Goal: Transaction & Acquisition: Book appointment/travel/reservation

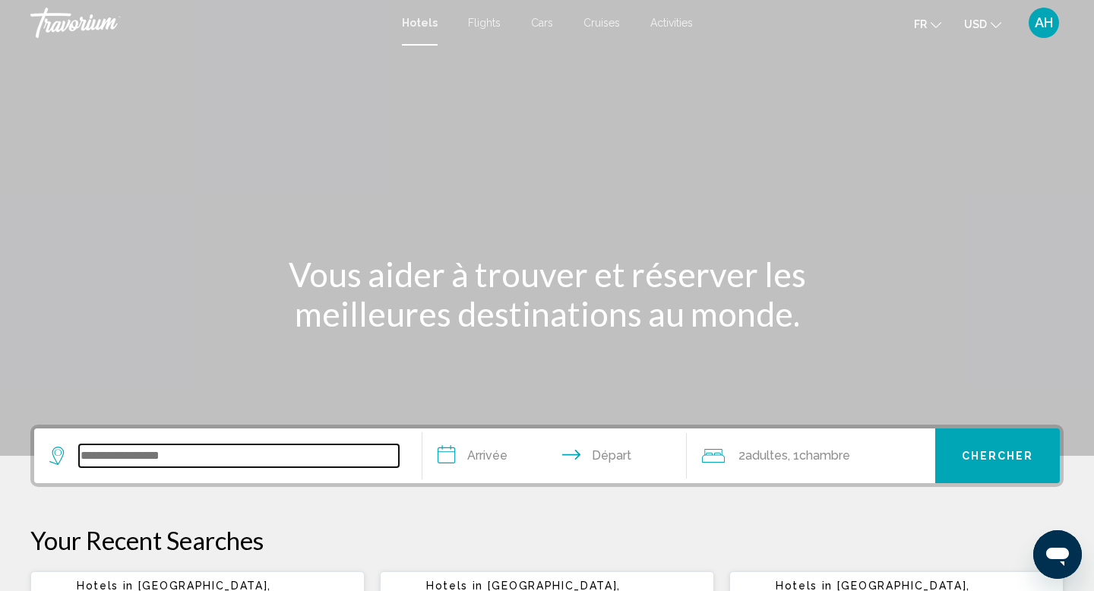
click at [189, 444] on input "Search widget" at bounding box center [239, 455] width 320 height 23
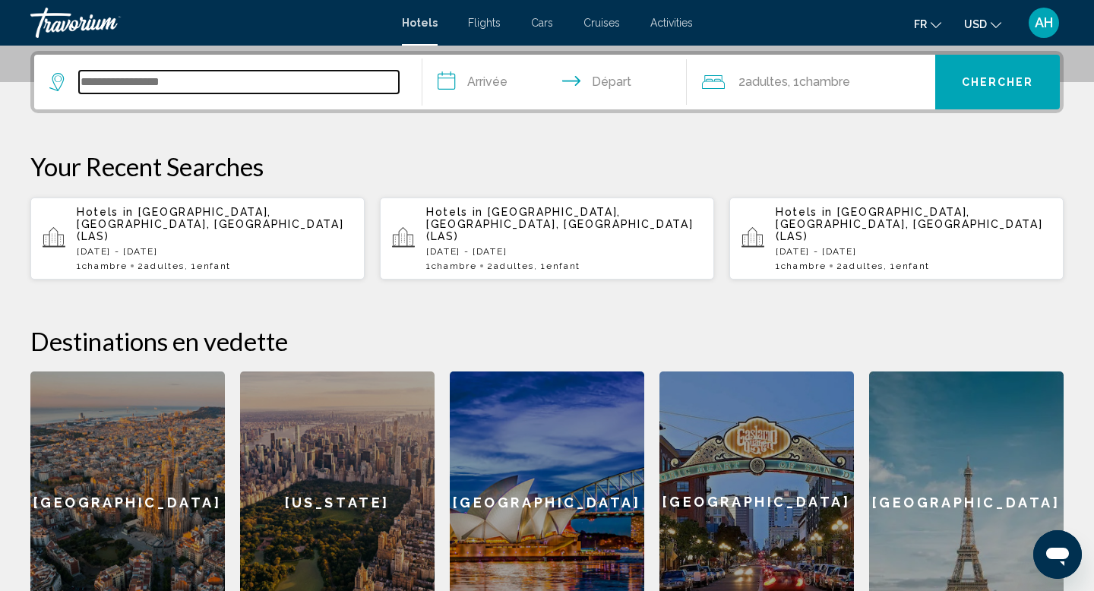
scroll to position [375, 0]
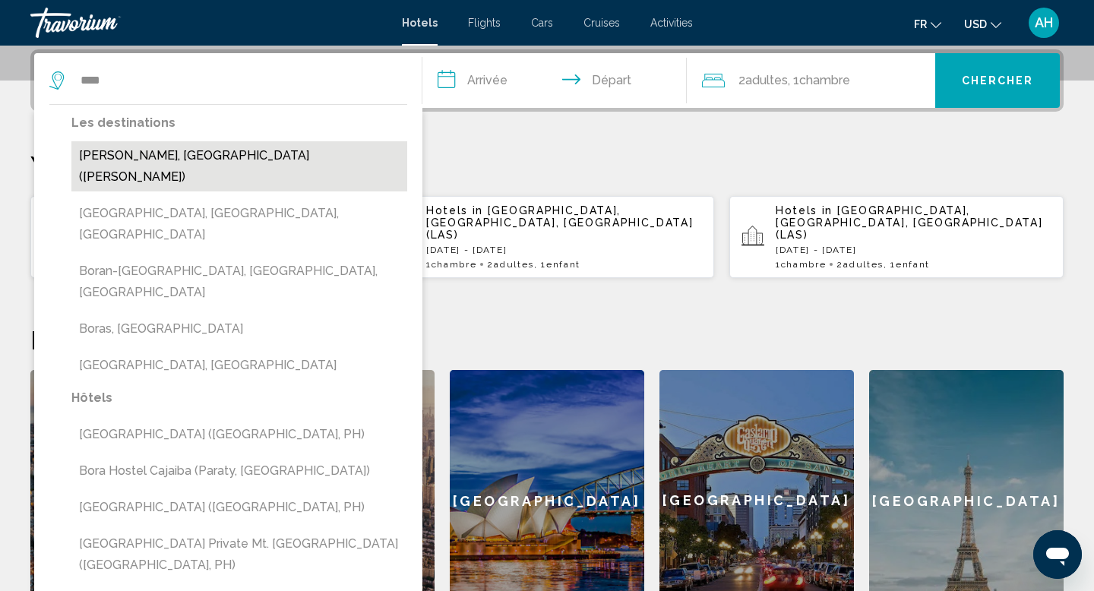
click at [138, 158] on button "[PERSON_NAME], [GEOGRAPHIC_DATA] ([PERSON_NAME])" at bounding box center [239, 166] width 336 height 50
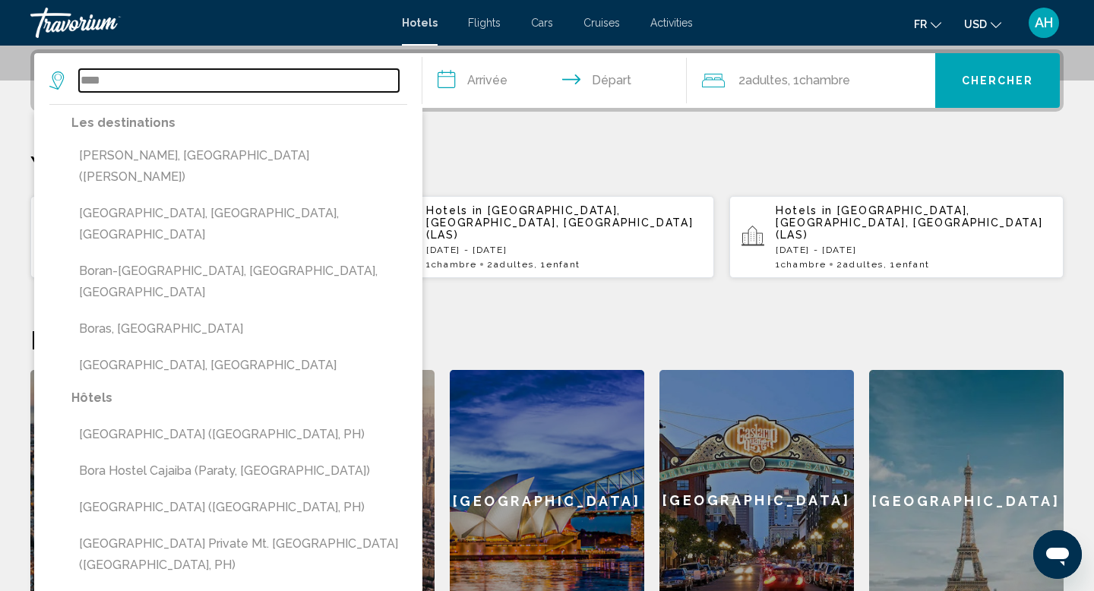
type input "**********"
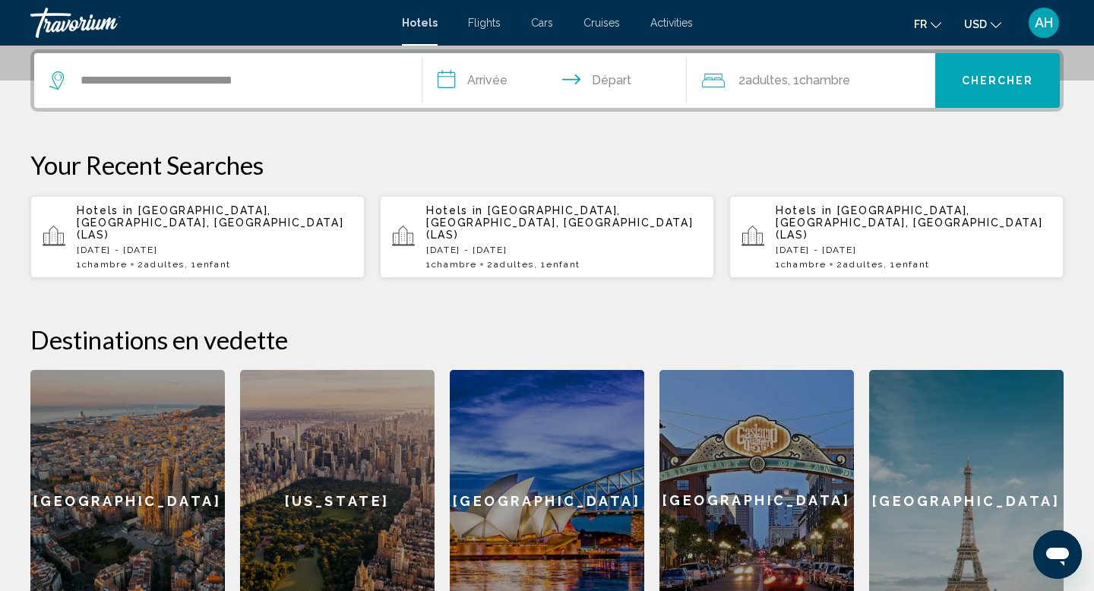
click at [492, 74] on input "**********" at bounding box center [557, 82] width 270 height 59
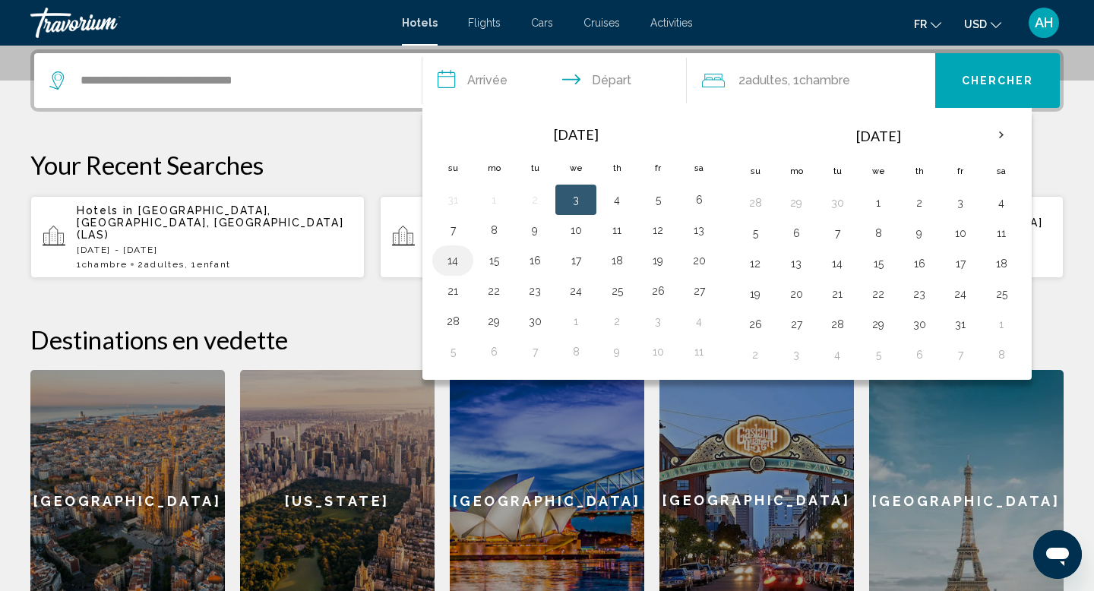
click at [453, 261] on button "14" at bounding box center [453, 260] width 24 height 21
click at [535, 261] on button "16" at bounding box center [535, 260] width 24 height 21
type input "**********"
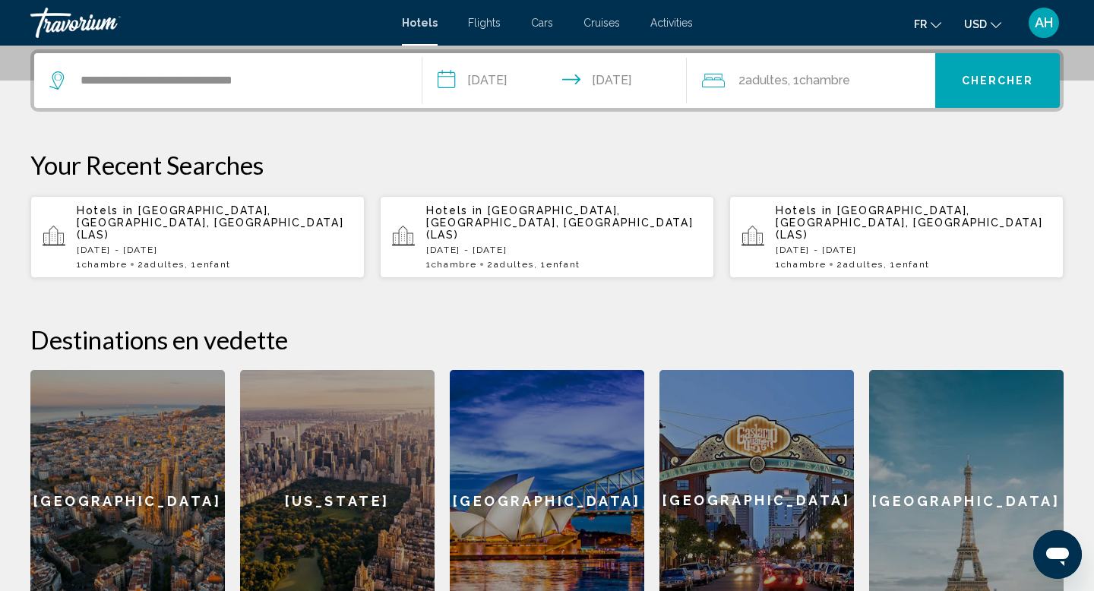
click at [829, 63] on div "2 Adulte Adultes , 1 Chambre pièces" at bounding box center [819, 80] width 234 height 55
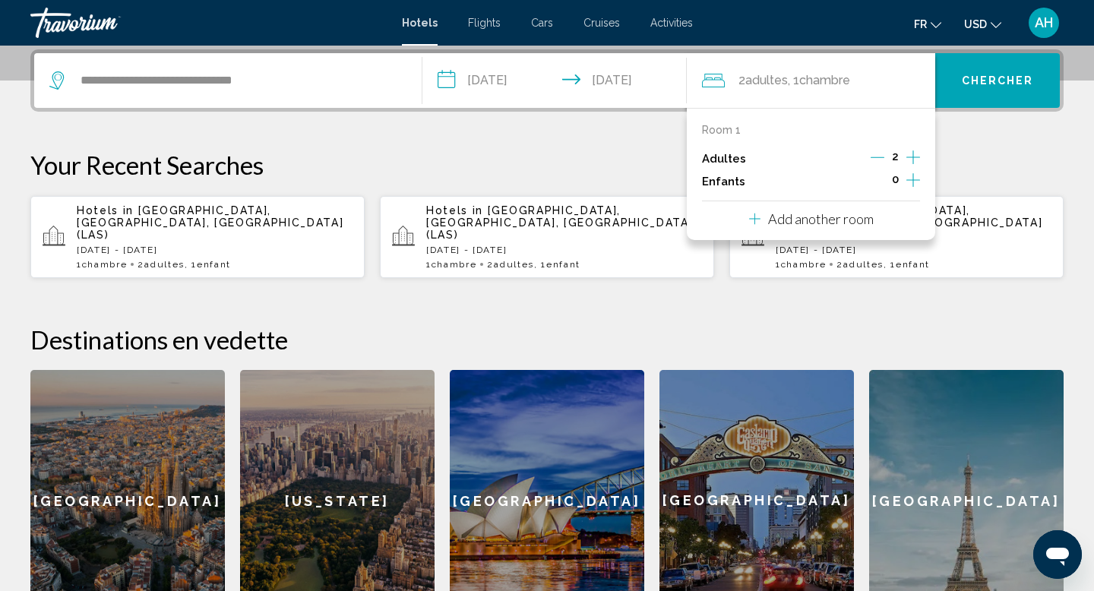
click at [908, 175] on icon "Increment children" at bounding box center [913, 180] width 14 height 18
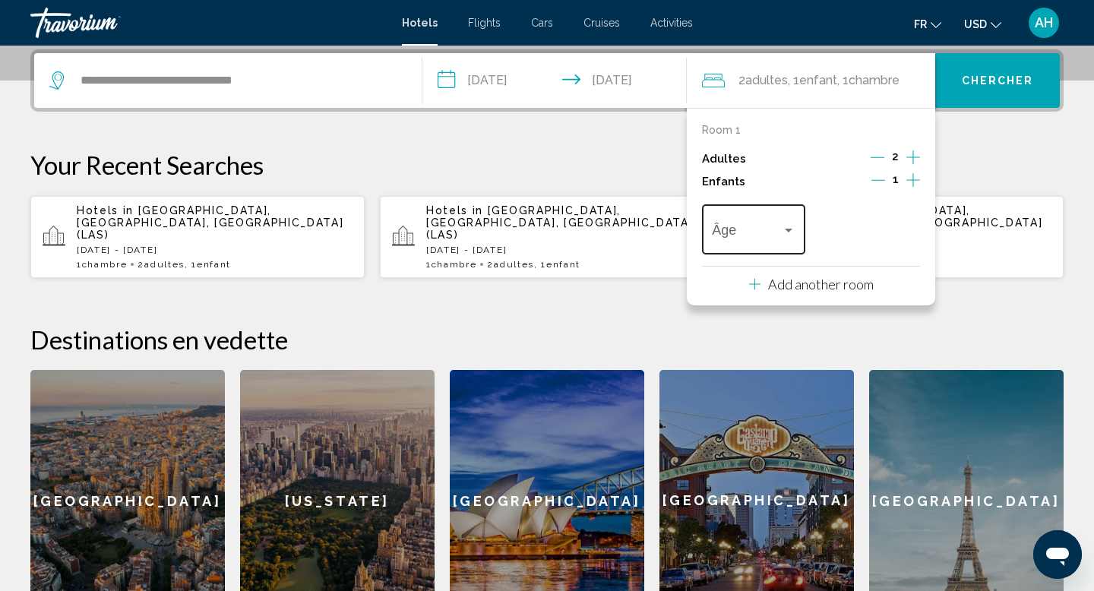
click at [745, 230] on span "Travelers: 2 adults, 1 child" at bounding box center [746, 233] width 69 height 15
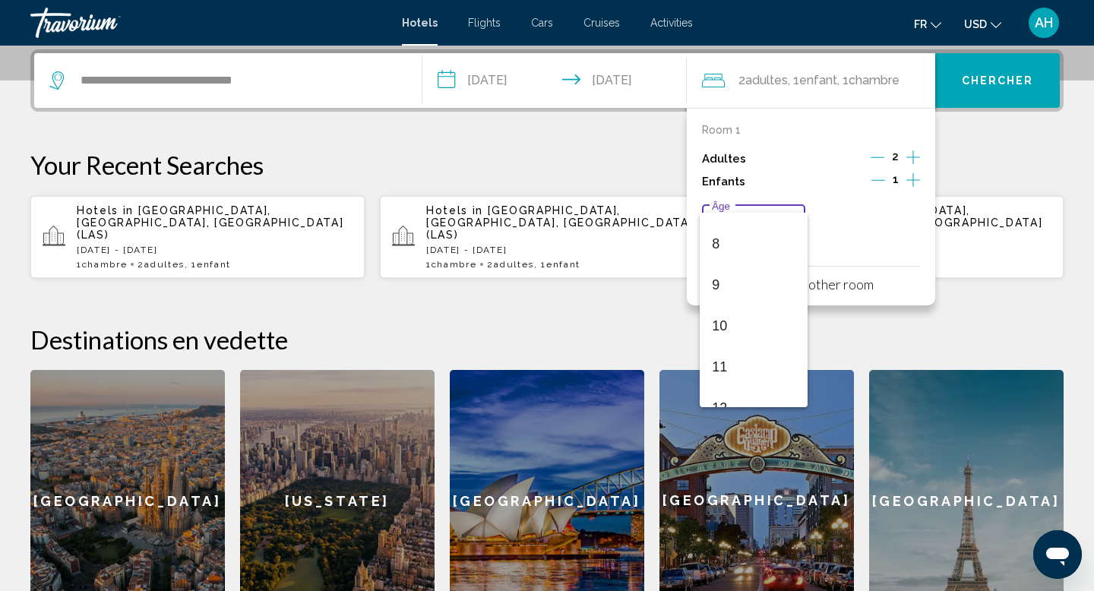
scroll to position [321, 0]
click at [729, 364] on span "11" at bounding box center [753, 363] width 83 height 41
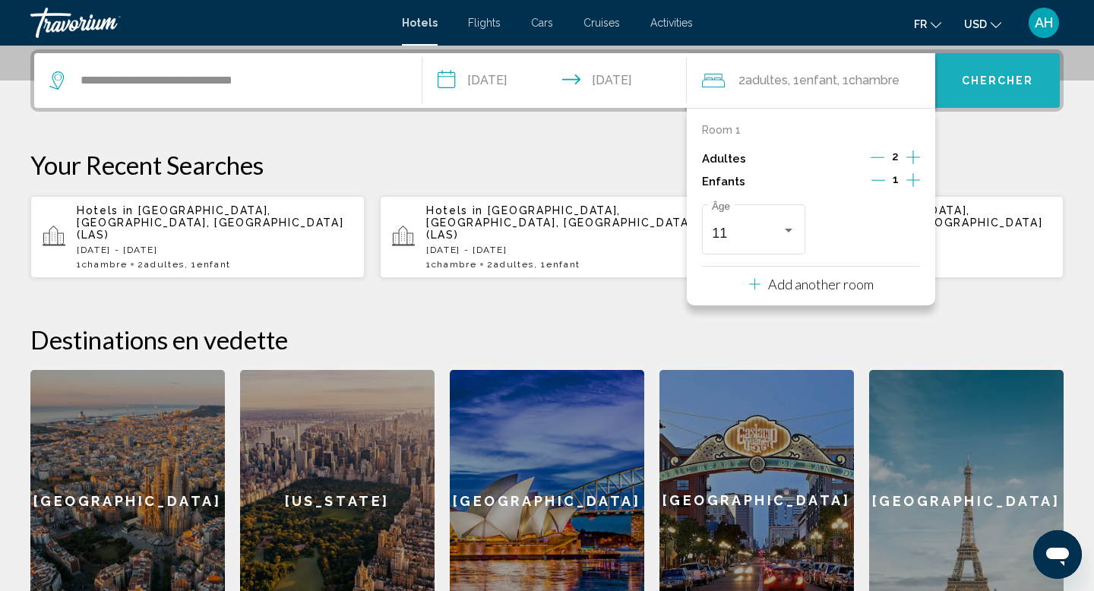
click at [997, 99] on button "Chercher" at bounding box center [997, 80] width 125 height 55
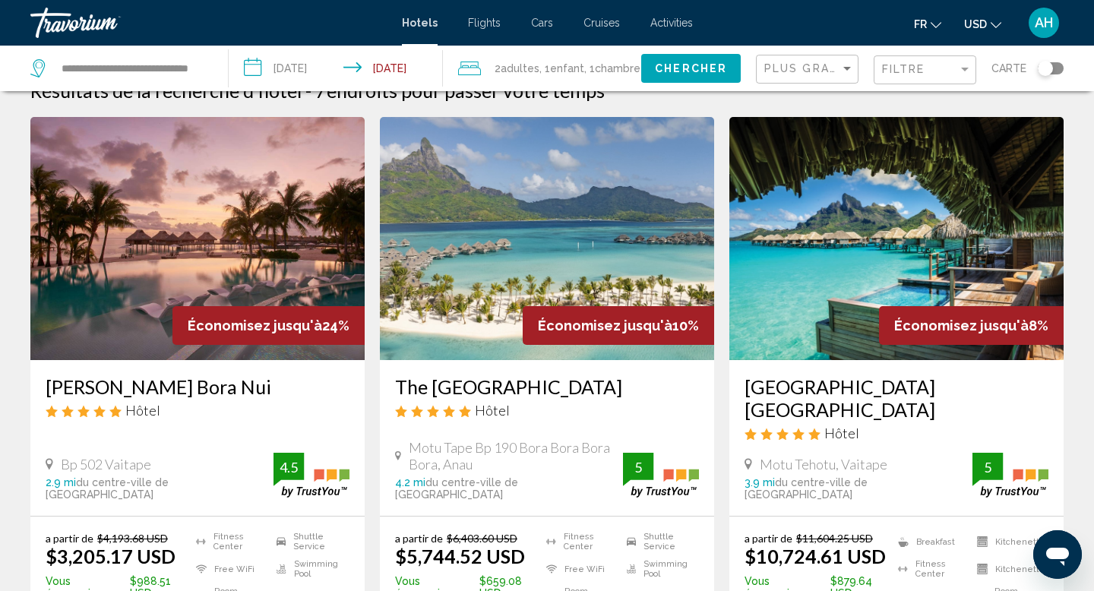
scroll to position [30, 0]
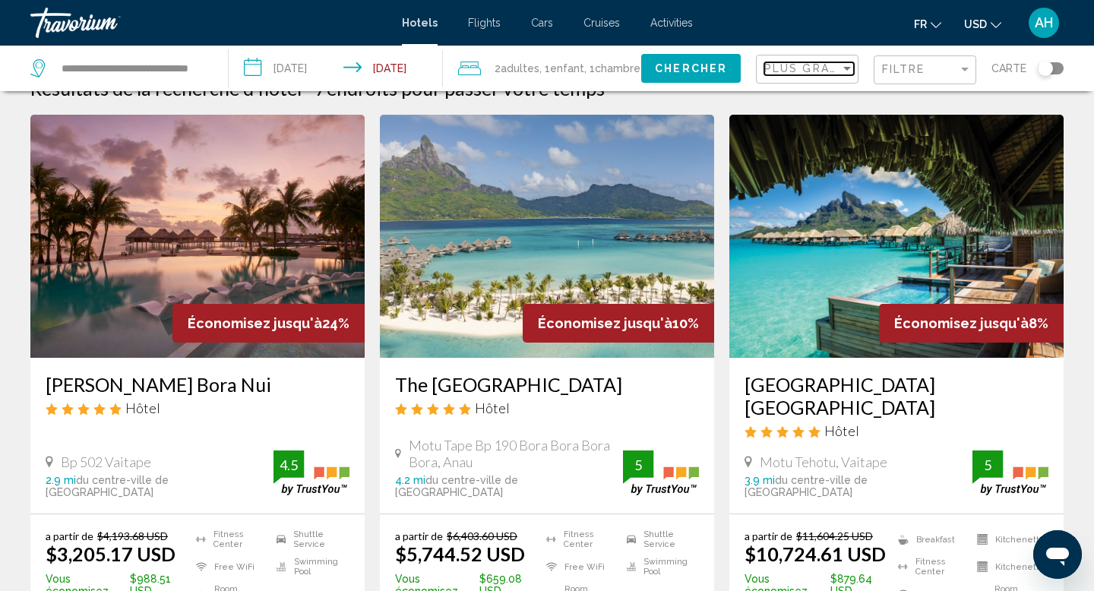
click at [820, 65] on span "Plus grandes économies" at bounding box center [854, 68] width 181 height 12
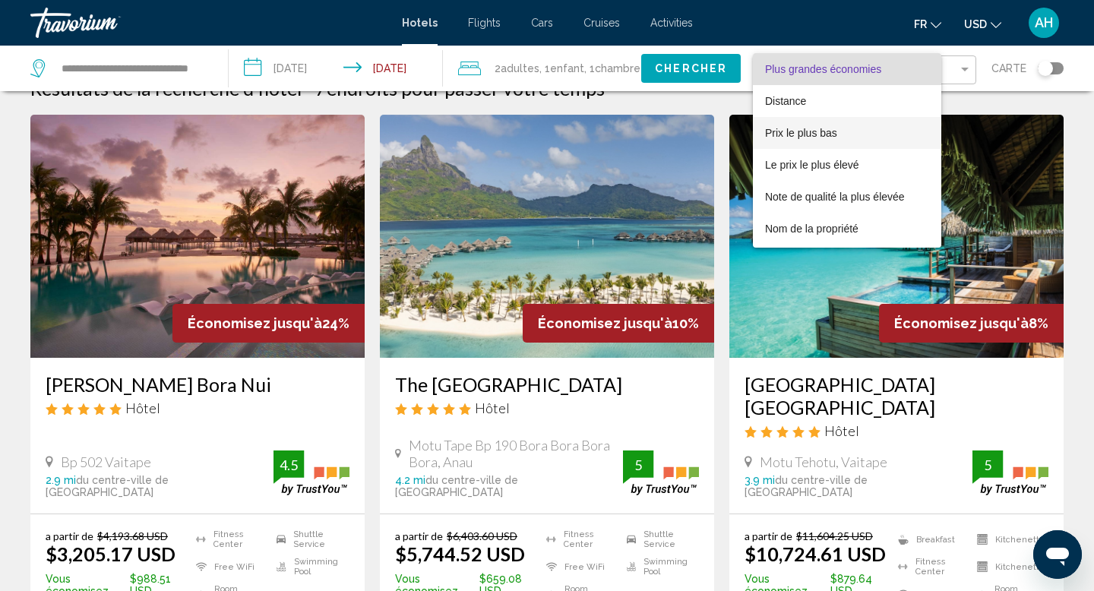
click at [796, 144] on span "Prix le plus bas" at bounding box center [847, 133] width 164 height 32
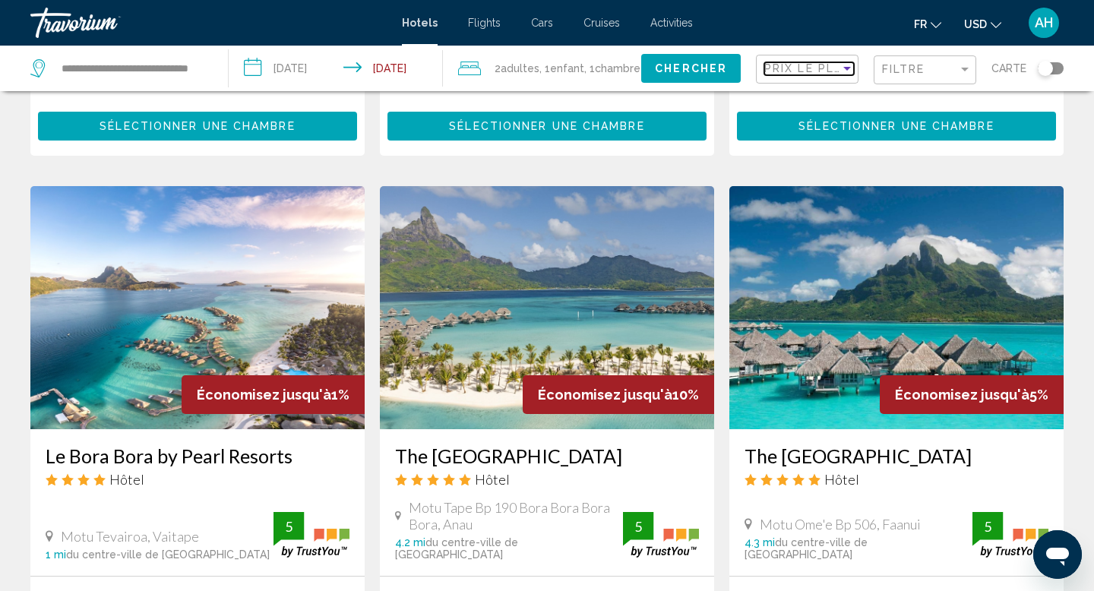
scroll to position [450, 0]
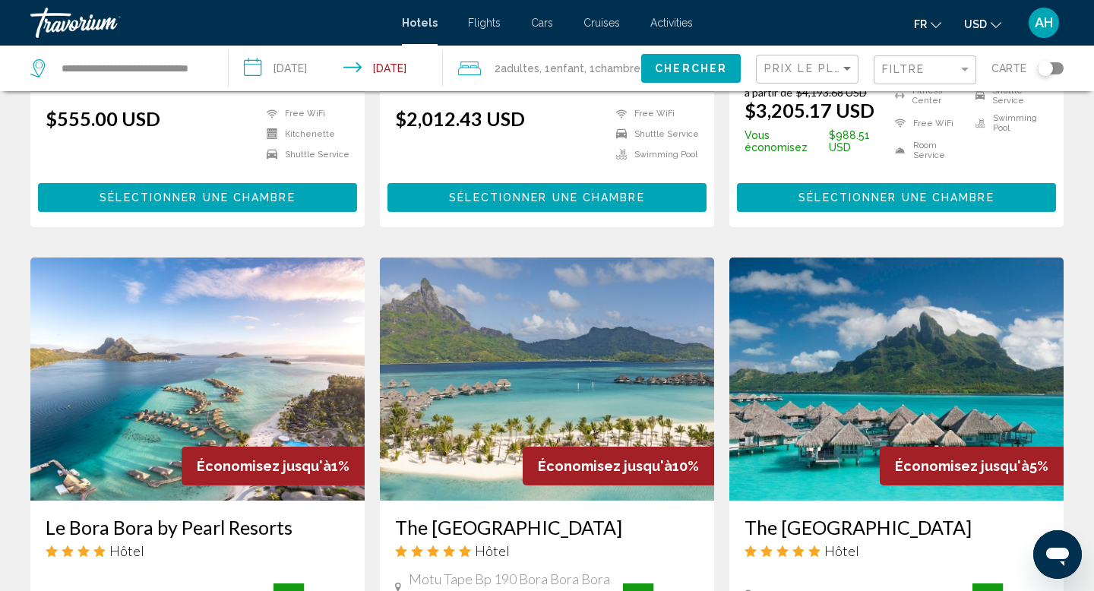
click at [387, 69] on input "**********" at bounding box center [339, 71] width 220 height 50
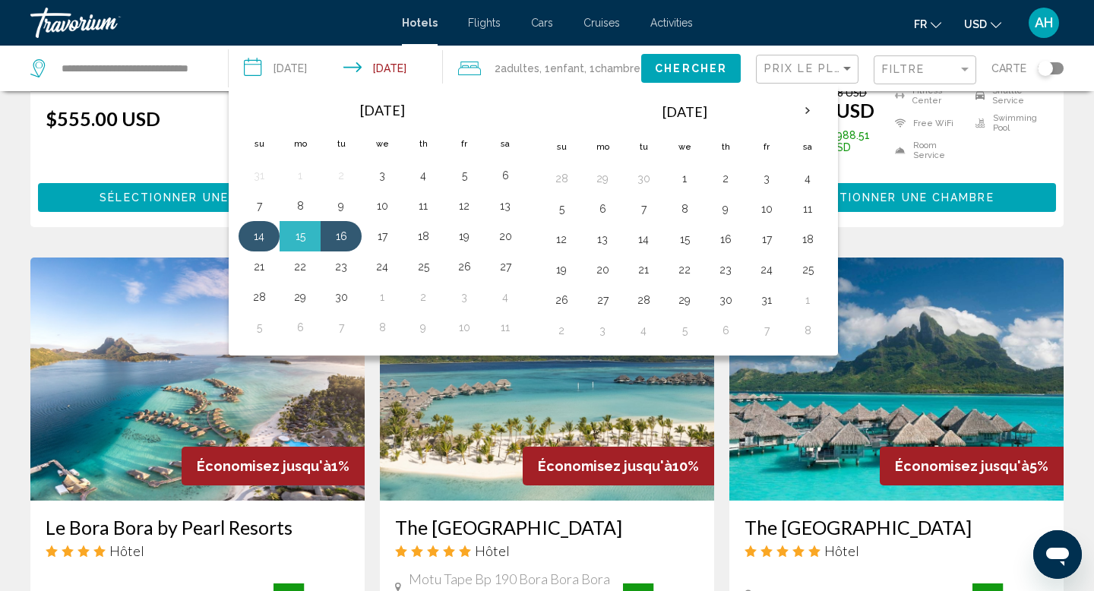
click at [257, 237] on button "14" at bounding box center [259, 236] width 24 height 21
click at [309, 238] on button "15" at bounding box center [300, 236] width 24 height 21
type input "**********"
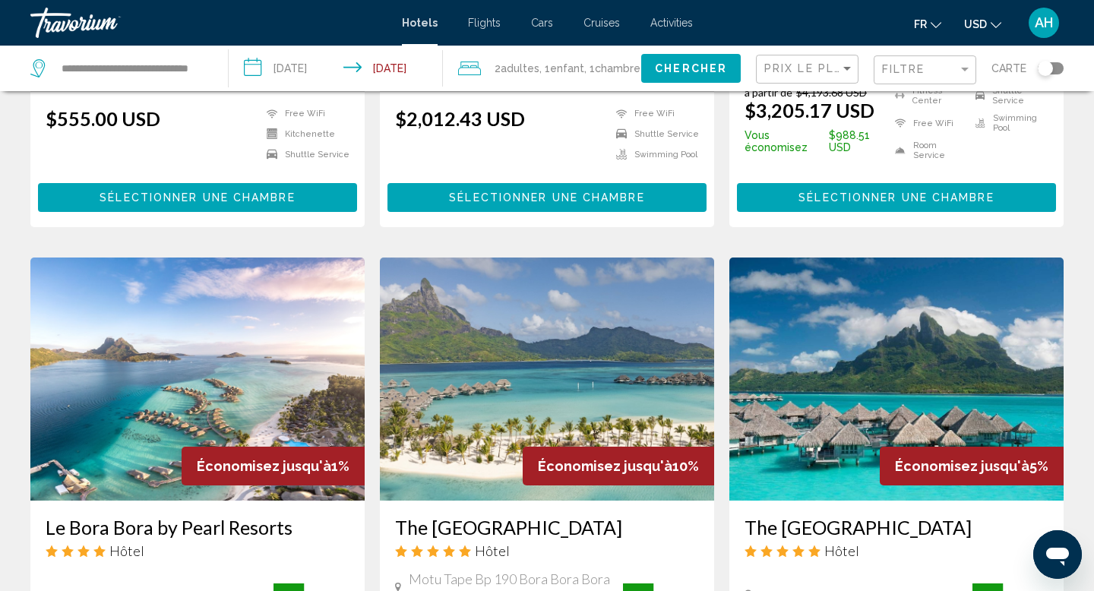
click at [678, 65] on span "Chercher" at bounding box center [691, 69] width 72 height 12
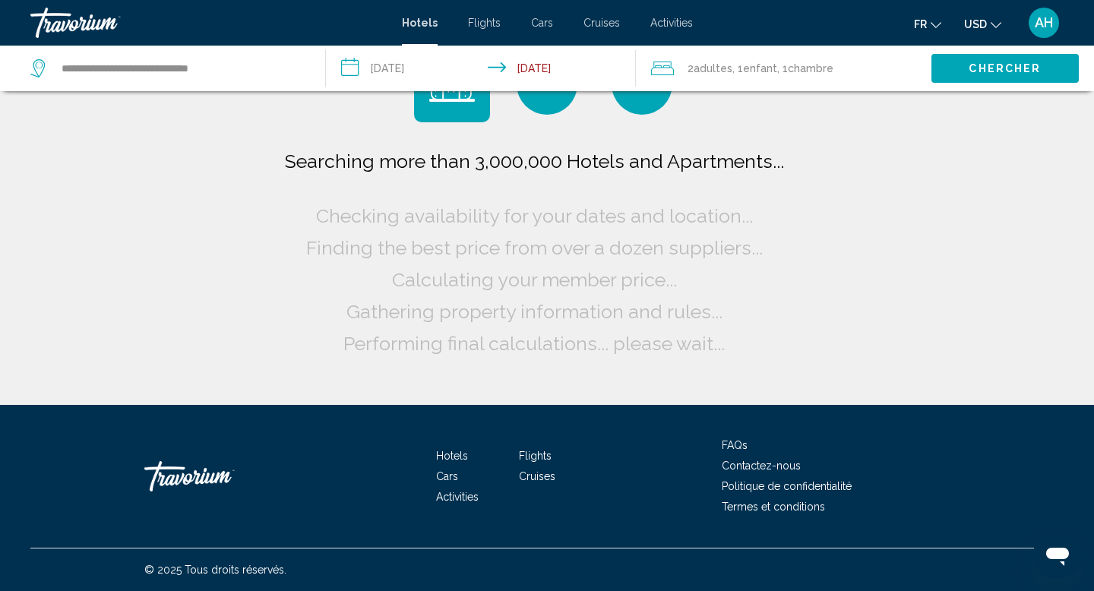
scroll to position [0, 0]
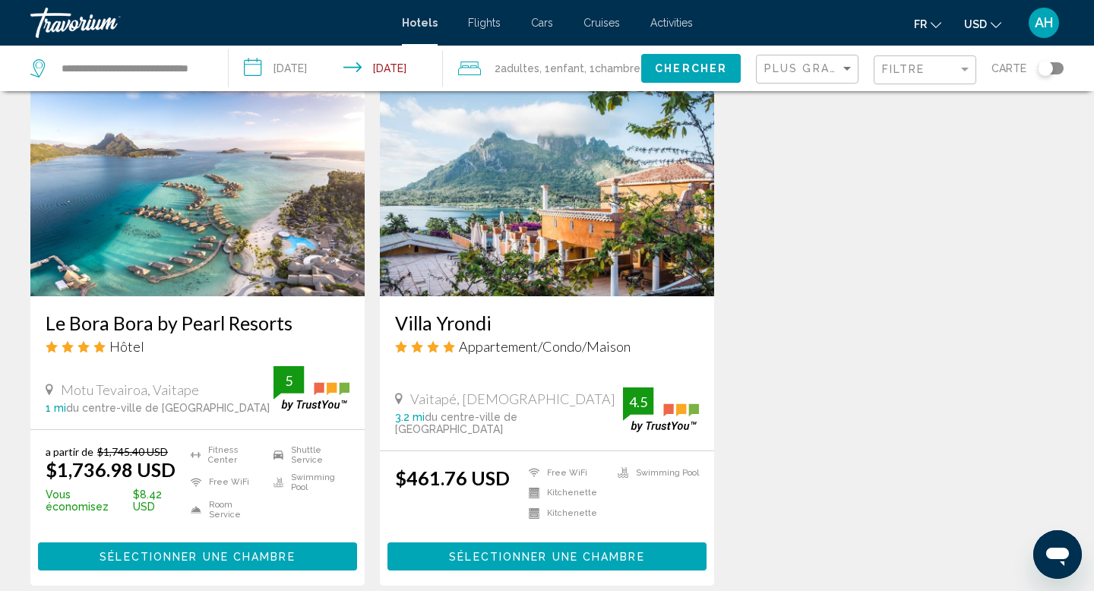
scroll to position [1271, 0]
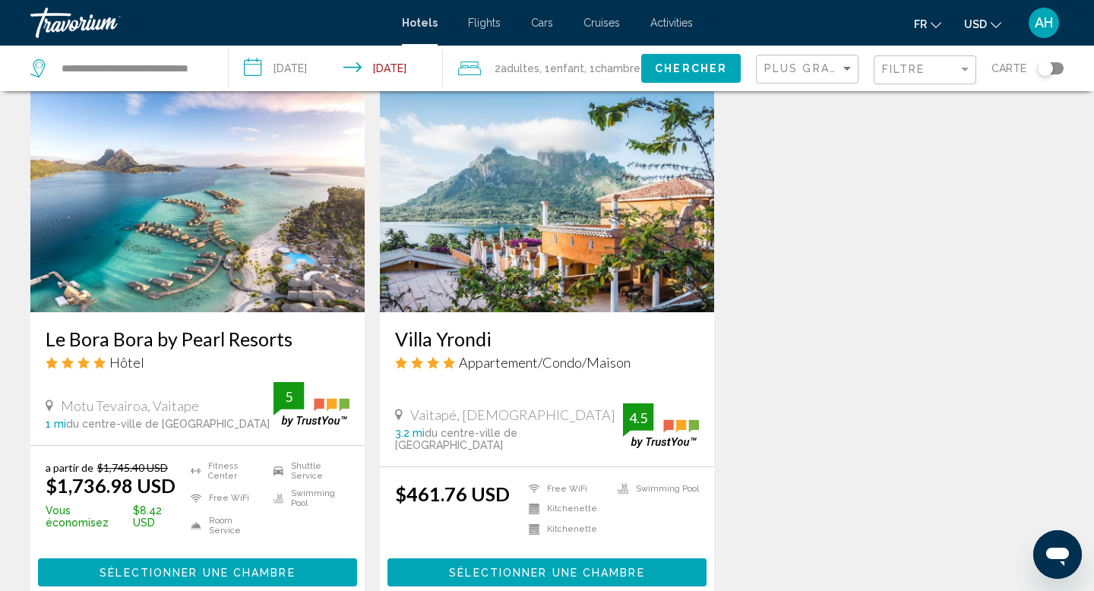
click at [420, 327] on h3 "Villa Yrondi" at bounding box center [547, 338] width 304 height 23
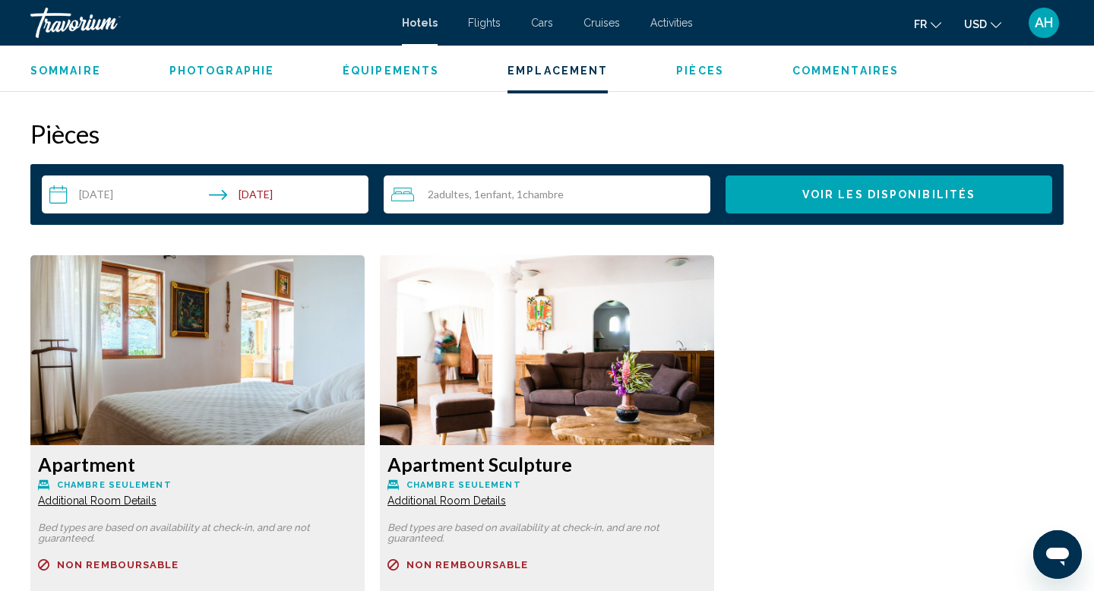
scroll to position [1905, 0]
